Goal: Task Accomplishment & Management: Complete application form

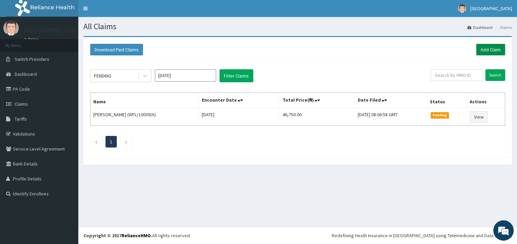
click at [499, 52] on link "Add Claim" at bounding box center [490, 50] width 29 height 12
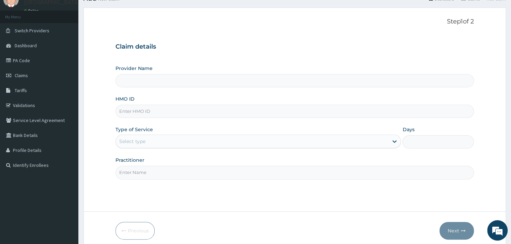
scroll to position [57, 0]
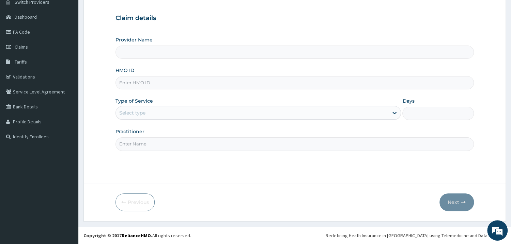
click at [168, 84] on input "HMO ID" at bounding box center [294, 82] width 358 height 13
type input "Mother and Child Hospital - [GEOGRAPHIC_DATA]"
type input "ENP/11536/D"
click at [178, 114] on div "Select type" at bounding box center [252, 113] width 273 height 11
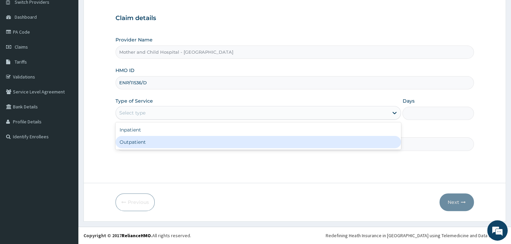
drag, startPoint x: 136, startPoint y: 141, endPoint x: 140, endPoint y: 149, distance: 9.7
click at [136, 141] on div "Outpatient" at bounding box center [258, 142] width 286 height 12
type input "1"
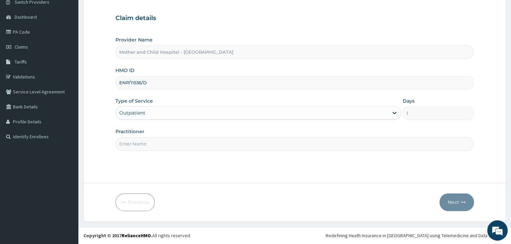
click at [147, 148] on input "Practitioner" at bounding box center [294, 144] width 358 height 13
type input "[PERSON_NAME]"
click at [453, 197] on button "Next" at bounding box center [456, 203] width 34 height 18
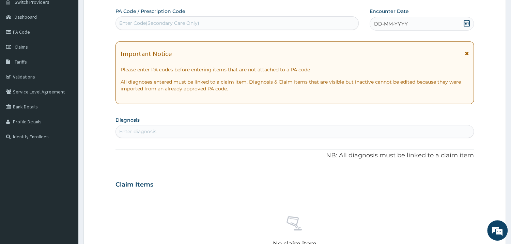
click at [465, 22] on icon at bounding box center [466, 23] width 6 height 7
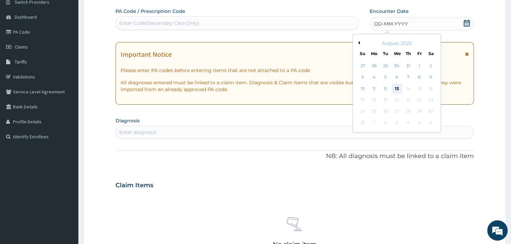
click at [395, 87] on div "13" at bounding box center [397, 89] width 10 height 10
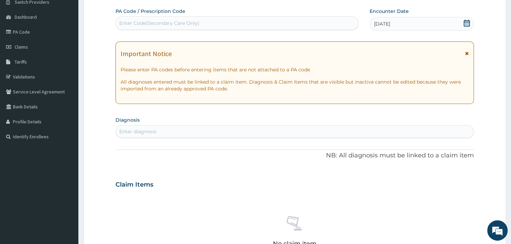
click at [331, 127] on div "Enter diagnosis" at bounding box center [294, 131] width 357 height 11
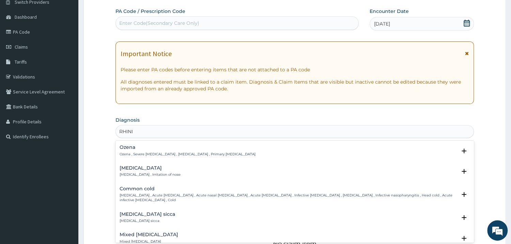
type input "RHINIT"
click at [141, 169] on h4 "[MEDICAL_DATA]" at bounding box center [150, 168] width 61 height 5
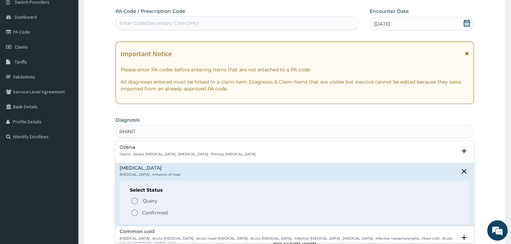
click at [136, 212] on icon "status option filled" at bounding box center [134, 213] width 8 height 8
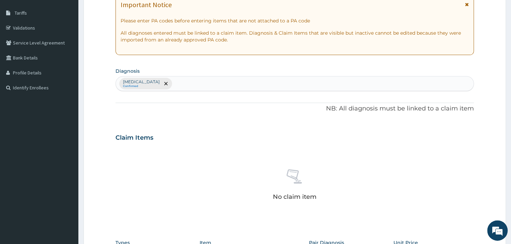
scroll to position [203, 0]
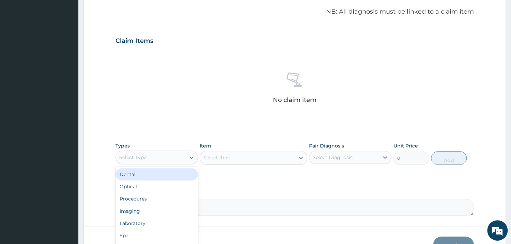
click at [178, 153] on div "Select Type" at bounding box center [150, 157] width 69 height 11
click at [181, 177] on div "Procedures" at bounding box center [156, 176] width 82 height 12
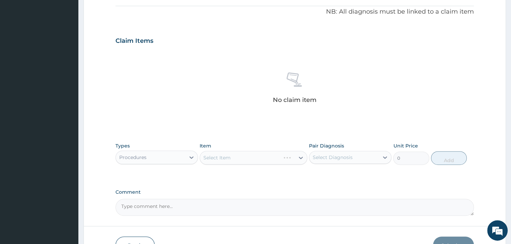
click at [240, 159] on div "Select Item" at bounding box center [254, 158] width 108 height 14
click at [271, 163] on div "Select Item" at bounding box center [254, 158] width 108 height 14
click at [273, 162] on div "Select Item" at bounding box center [254, 158] width 108 height 14
click at [284, 159] on div "Select Item" at bounding box center [247, 158] width 95 height 11
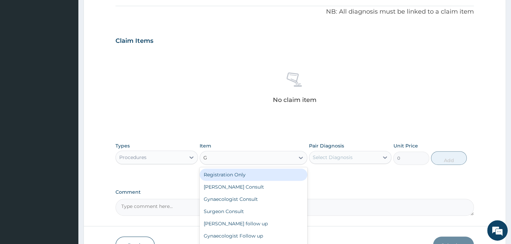
type input "GP"
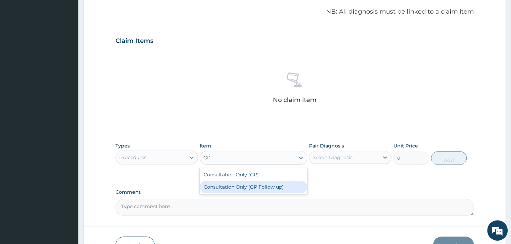
click at [274, 191] on div "Consultation Only (GP Follow up)" at bounding box center [254, 187] width 108 height 12
type input "3750"
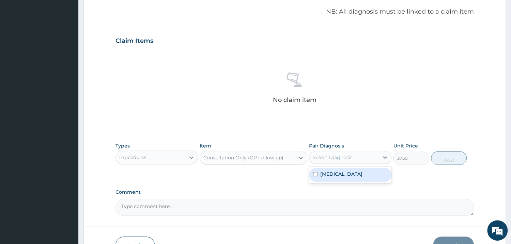
drag, startPoint x: 357, startPoint y: 158, endPoint x: 362, endPoint y: 180, distance: 21.9
click at [357, 159] on div "Select Diagnosis" at bounding box center [343, 157] width 69 height 11
click at [365, 177] on div "[MEDICAL_DATA]" at bounding box center [350, 175] width 82 height 14
checkbox input "true"
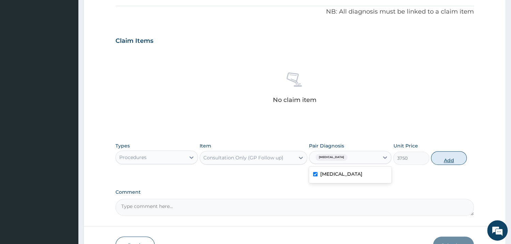
click at [443, 162] on button "Add" at bounding box center [449, 159] width 36 height 14
type input "0"
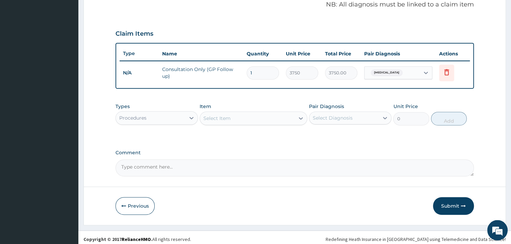
scroll to position [213, 0]
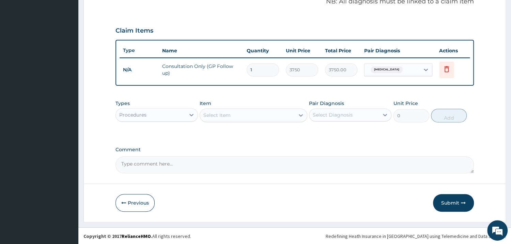
click at [189, 121] on div "Types Procedures" at bounding box center [156, 111] width 82 height 22
click at [169, 115] on div "Procedures" at bounding box center [150, 115] width 69 height 11
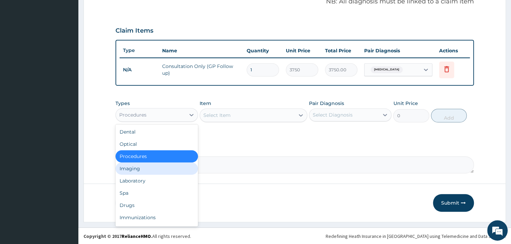
scroll to position [23, 0]
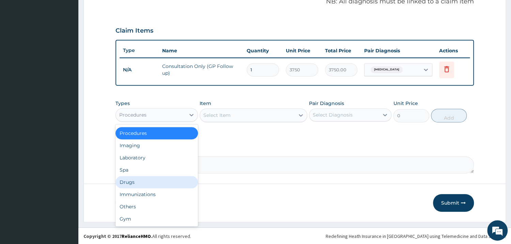
click at [163, 183] on div "Drugs" at bounding box center [156, 182] width 82 height 12
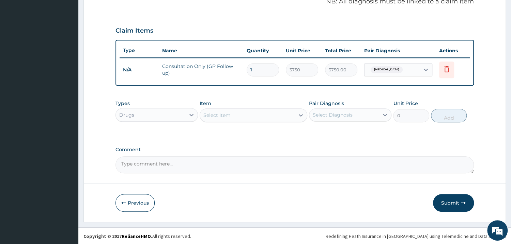
click at [250, 115] on div "Select Item" at bounding box center [247, 115] width 95 height 11
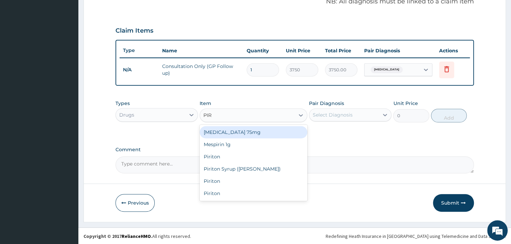
type input "PIRI"
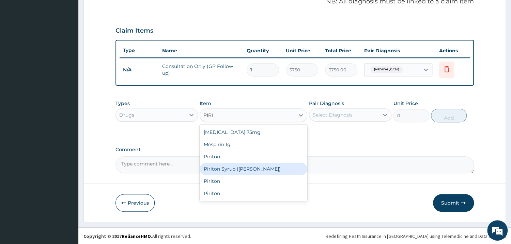
click at [250, 165] on div "Piriton Syrup (Evans)" at bounding box center [254, 169] width 108 height 12
type input "935"
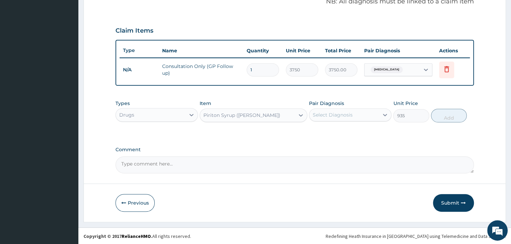
click at [326, 119] on div "Select Diagnosis" at bounding box center [343, 115] width 69 height 11
drag, startPoint x: 331, startPoint y: 135, endPoint x: 377, endPoint y: 121, distance: 47.4
click at [332, 136] on div "Rhinitis" at bounding box center [350, 133] width 82 height 14
checkbox input "true"
click at [438, 112] on button "Add" at bounding box center [449, 116] width 36 height 14
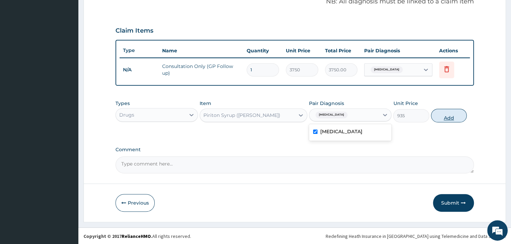
type input "0"
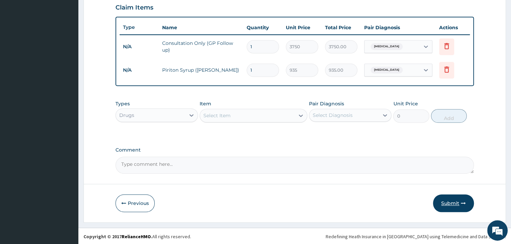
click at [452, 206] on button "Submit" at bounding box center [453, 204] width 41 height 18
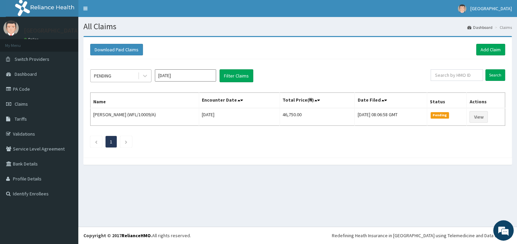
click at [128, 77] on div "PENDING" at bounding box center [114, 75] width 47 height 11
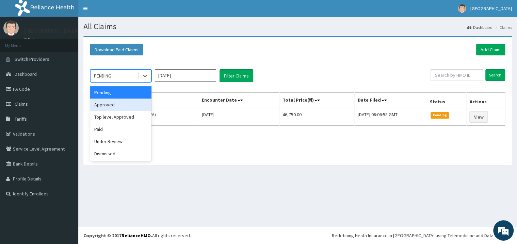
click at [132, 105] on div "Approved" at bounding box center [120, 105] width 61 height 12
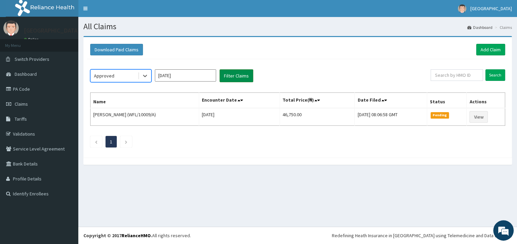
click at [237, 71] on button "Filter Claims" at bounding box center [237, 75] width 34 height 13
